Goal: Transaction & Acquisition: Purchase product/service

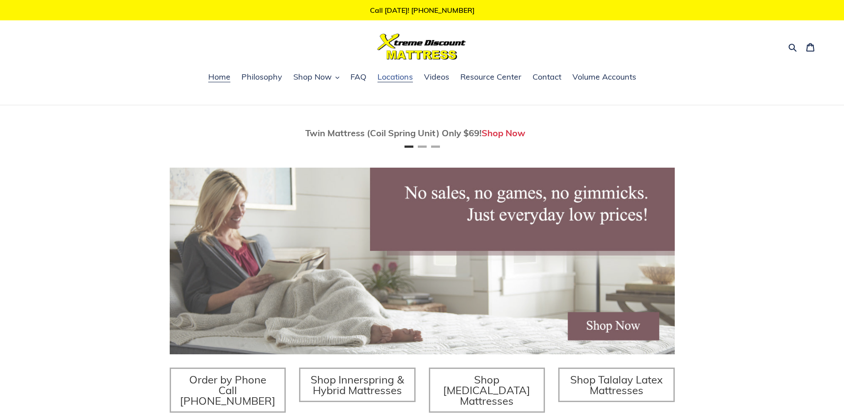
click at [399, 76] on span "Locations" at bounding box center [394, 77] width 35 height 11
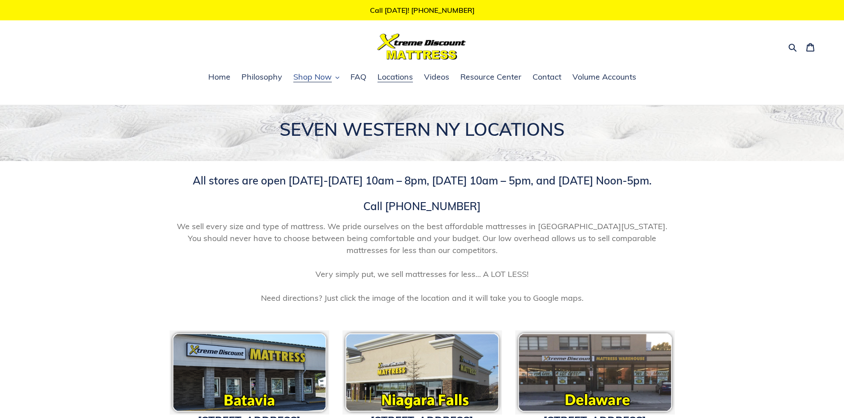
click at [309, 76] on span "Shop Now" at bounding box center [312, 77] width 39 height 11
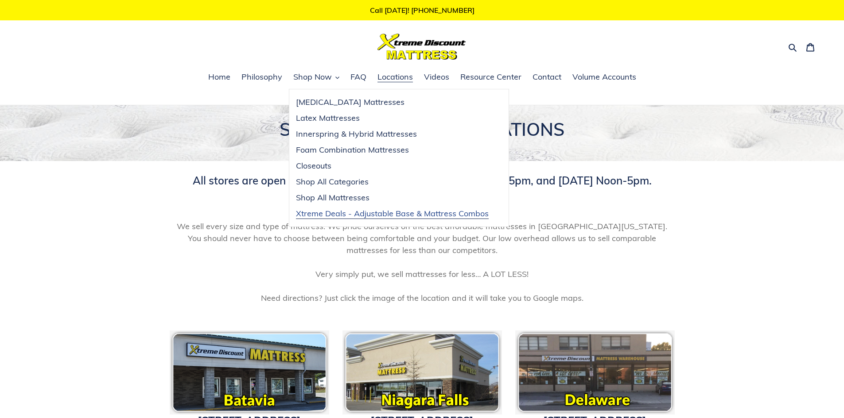
click at [335, 217] on span "Xtreme Deals - Adjustable Base & Mattress Combos" at bounding box center [392, 214] width 193 height 11
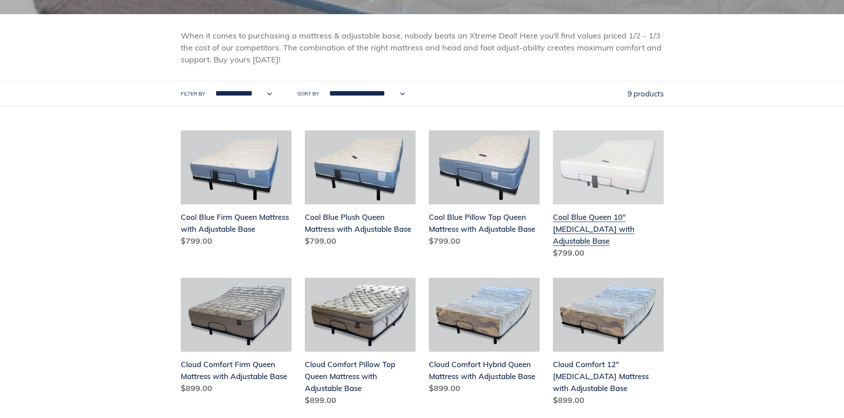
scroll to position [133, 0]
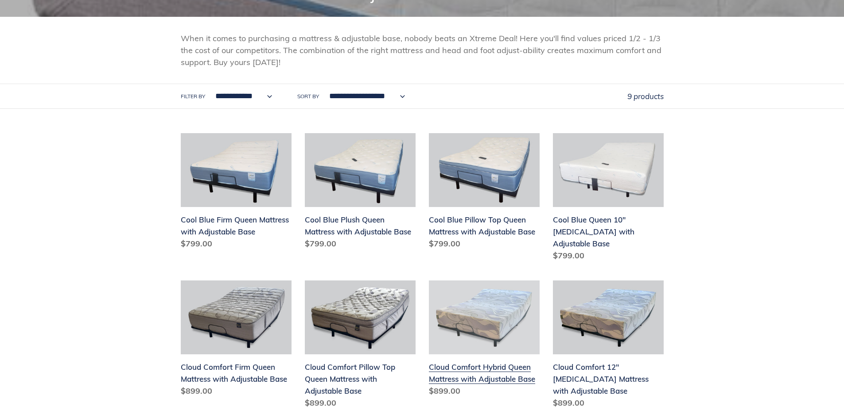
click at [476, 363] on link "Cloud Comfort Hybrid Queen Mattress with Adjustable Base" at bounding box center [484, 341] width 111 height 120
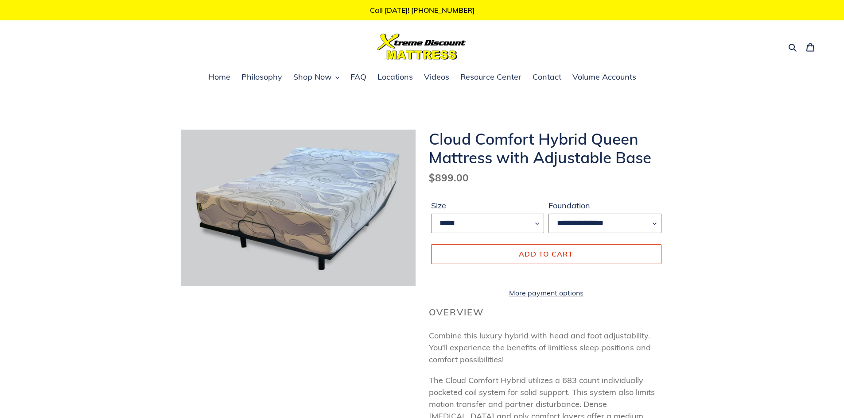
click at [644, 222] on select "**********" at bounding box center [604, 223] width 113 height 19
click at [535, 225] on select "*****" at bounding box center [487, 223] width 113 height 19
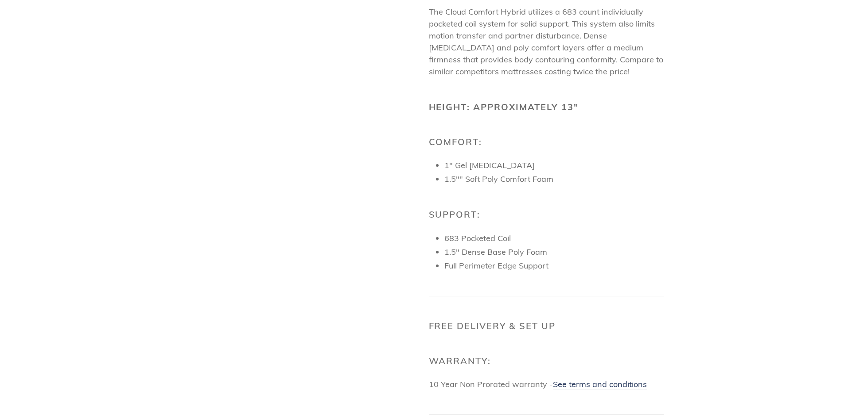
scroll to position [487, 0]
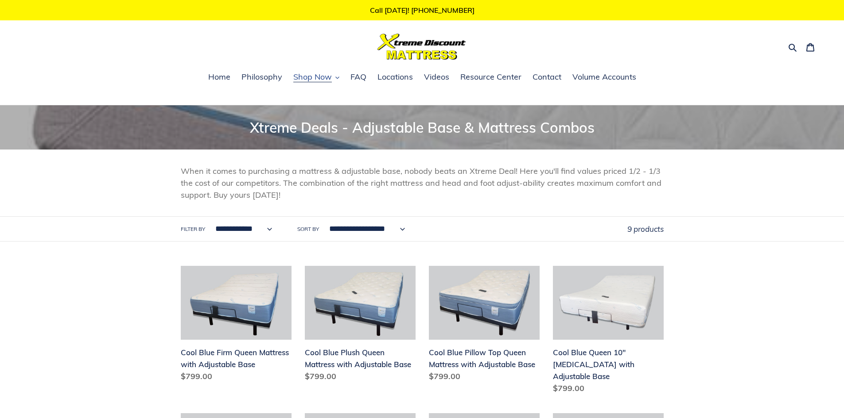
click at [317, 78] on span "Shop Now" at bounding box center [312, 77] width 39 height 11
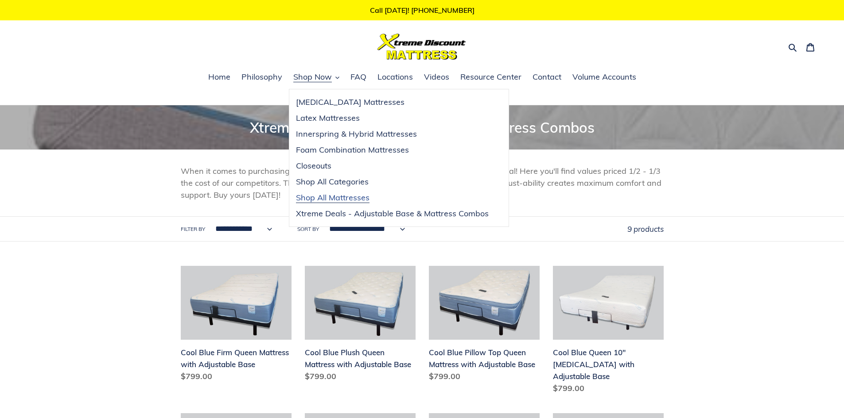
click at [325, 198] on span "Shop All Mattresses" at bounding box center [333, 198] width 74 height 11
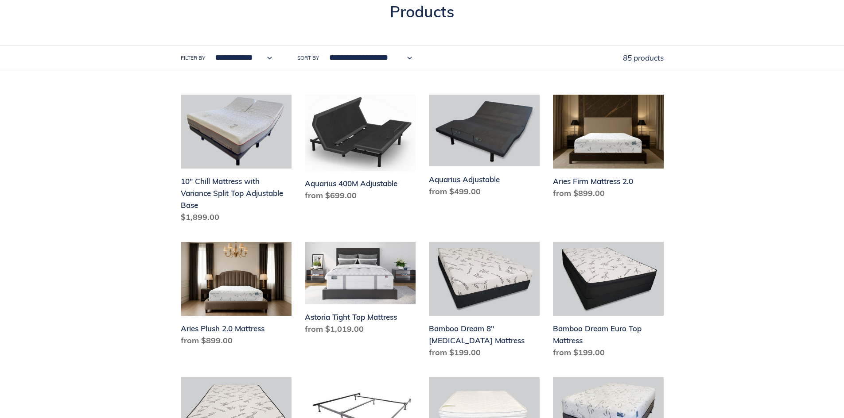
scroll to position [133, 0]
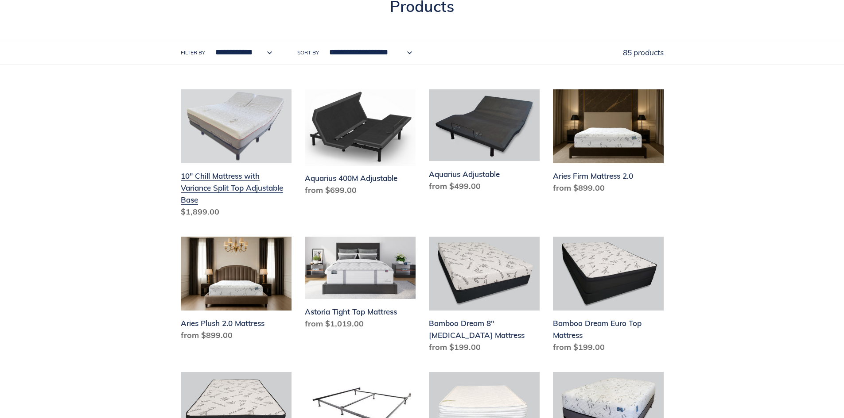
click at [209, 179] on link "10" Chill Mattress with Variance Split Top Adjustable Base" at bounding box center [236, 155] width 111 height 132
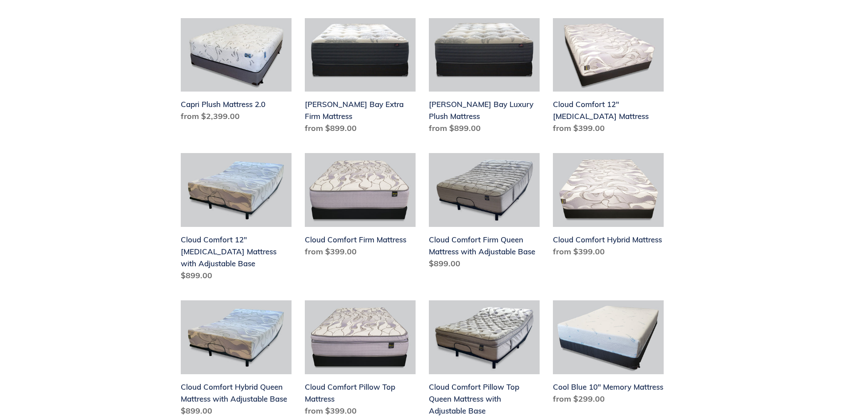
scroll to position [443, 0]
